Goal: Task Accomplishment & Management: Manage account settings

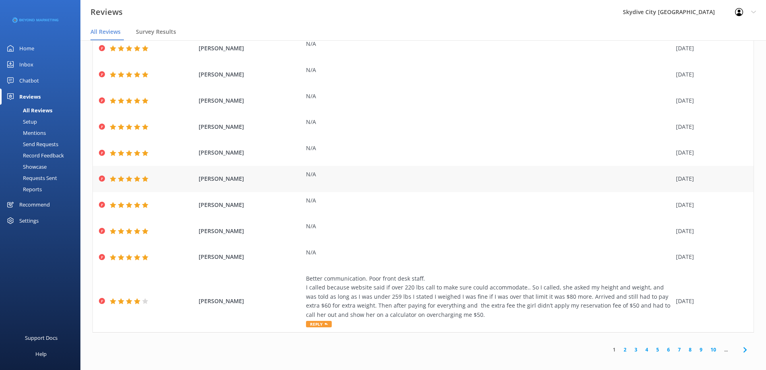
scroll to position [16, 0]
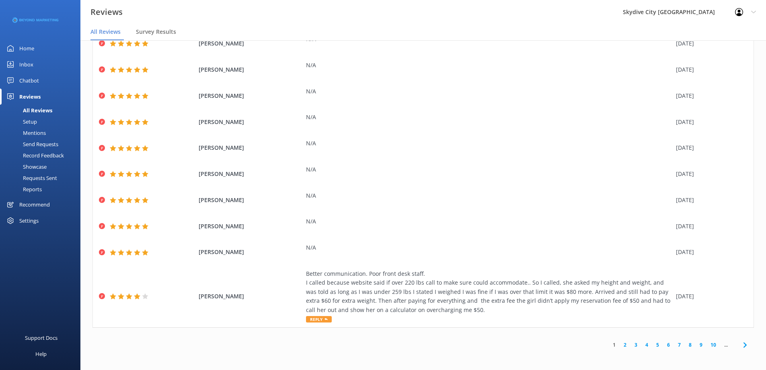
click at [45, 139] on div "Send Requests" at bounding box center [31, 143] width 53 height 11
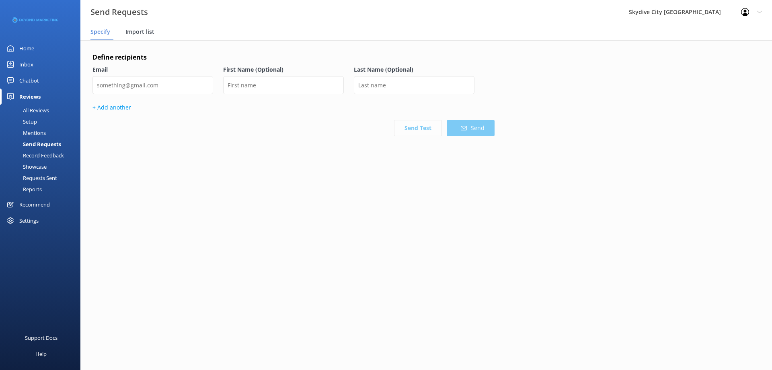
click at [138, 28] on span "Import list" at bounding box center [139, 32] width 29 height 8
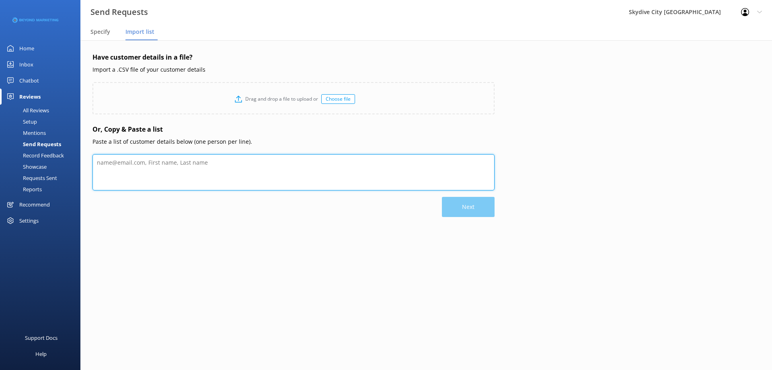
click at [197, 172] on textarea at bounding box center [293, 172] width 402 height 36
paste textarea "Zachary Pillar zachpillar2@gmail.com Dylan Price dylanprice2019@icloud.com Evan…"
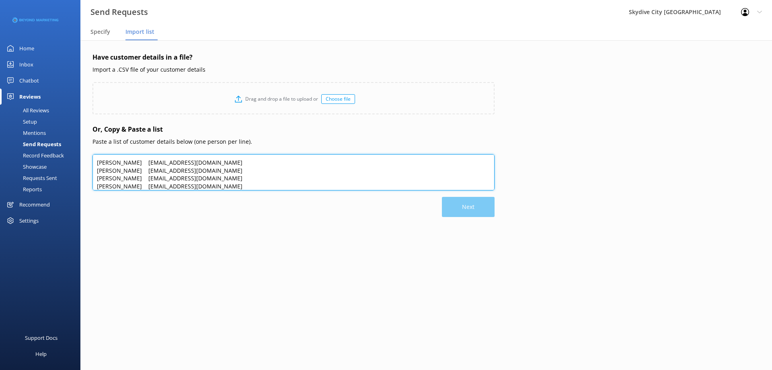
scroll to position [24, 0]
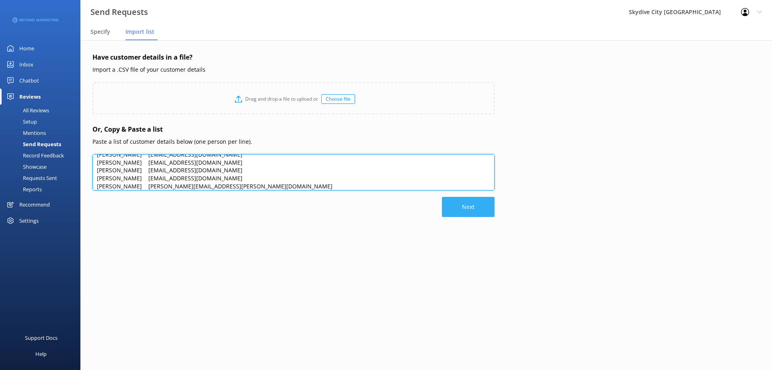
type textarea "Zachary Pillar zachpillar2@gmail.com Dylan Price dylanprice2019@icloud.com Evan…"
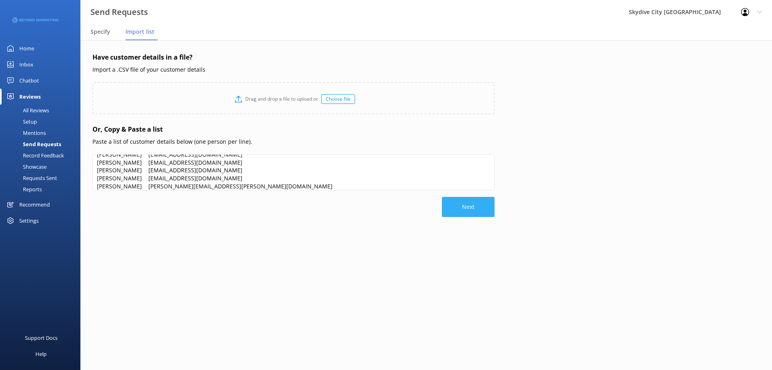
click at [481, 213] on button "Next" at bounding box center [468, 207] width 53 height 20
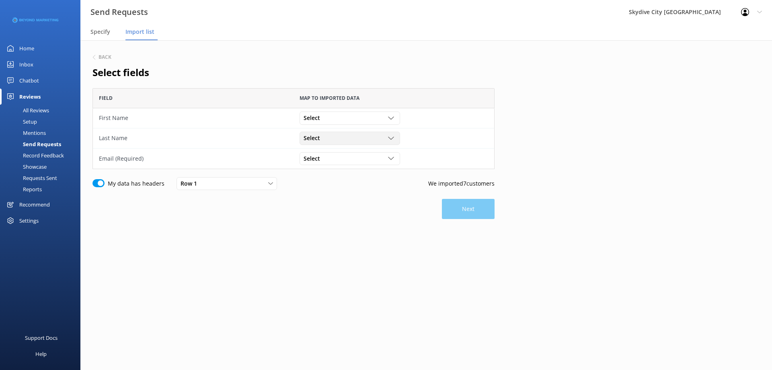
scroll to position [75, 396]
click at [353, 119] on div "Select" at bounding box center [350, 117] width 96 height 9
click at [325, 133] on link "Zachary" at bounding box center [349, 135] width 99 height 16
click at [320, 138] on span "Select" at bounding box center [314, 137] width 21 height 9
click at [320, 167] on link "Pillar" at bounding box center [349, 171] width 99 height 16
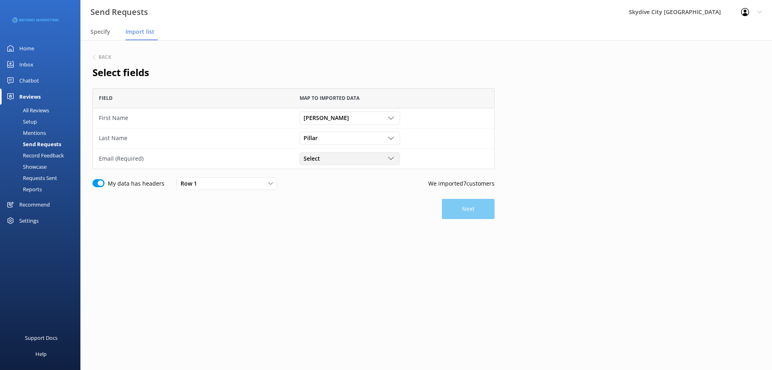
click at [329, 158] on div "Select" at bounding box center [350, 158] width 96 height 9
click at [337, 208] on div "zachpillar2@gmail.com" at bounding box center [345, 207] width 82 height 8
click at [472, 203] on button "Next" at bounding box center [468, 209] width 53 height 20
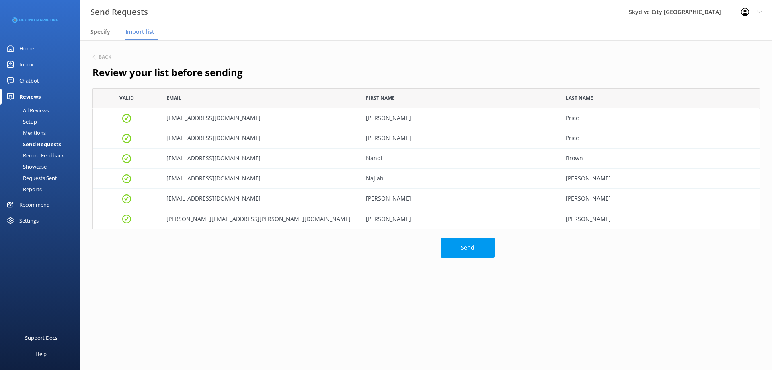
scroll to position [135, 661]
click at [458, 250] on button "Send" at bounding box center [468, 247] width 54 height 20
